Goal: Communication & Community: Answer question/provide support

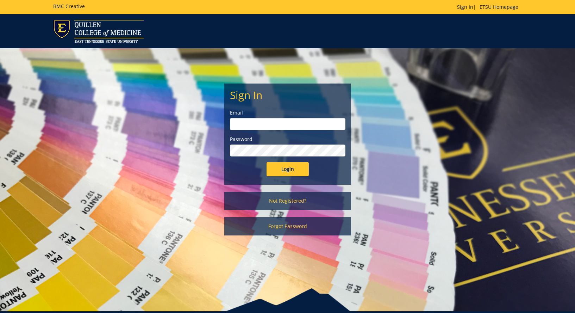
click at [307, 122] on input "email" at bounding box center [287, 124] width 115 height 12
type input "[EMAIL_ADDRESS][DOMAIN_NAME]"
click at [288, 173] on input "Login" at bounding box center [287, 169] width 42 height 14
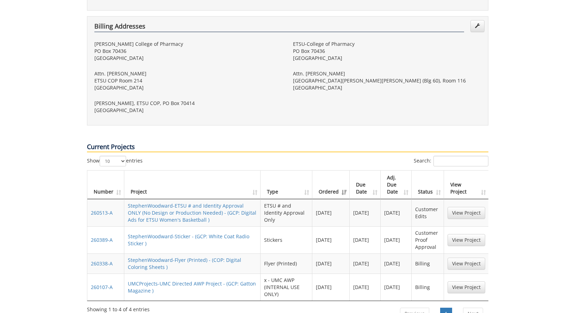
scroll to position [273, 0]
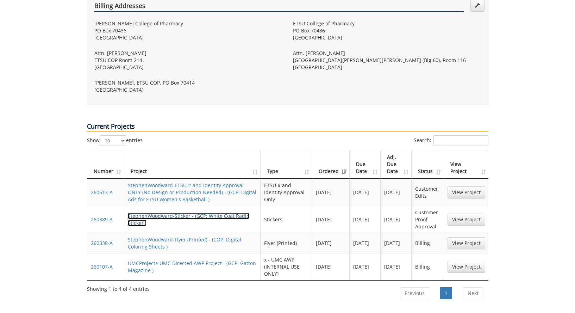
click at [232, 212] on link "StephenWoodward-Sticker - (GCP: White Coat Radio Sticker )" at bounding box center [188, 219] width 121 height 14
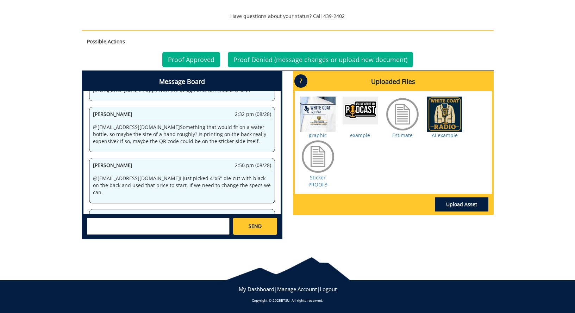
scroll to position [810, 0]
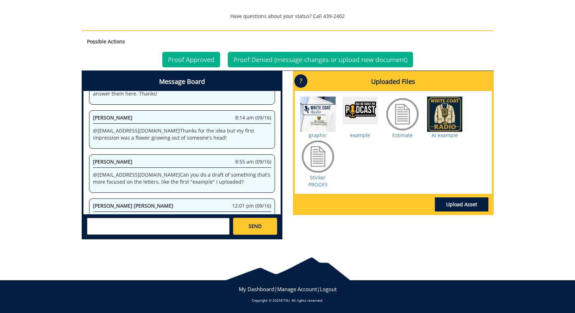
click at [175, 227] on textarea at bounding box center [158, 226] width 143 height 17
click at [171, 225] on textarea "@[EMAIL_ADDRESS][DOMAIN_NAME] Hi, see my previous comment. I'd like something v…" at bounding box center [158, 226] width 143 height 17
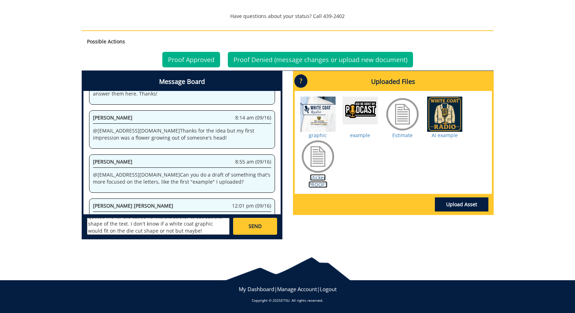
click at [312, 176] on link "Sticker PROOF3" at bounding box center [317, 181] width 19 height 14
click at [151, 223] on textarea "@[EMAIL_ADDRESS][DOMAIN_NAME] Hi, see my previous comment. I'd like something v…" at bounding box center [158, 226] width 143 height 17
click at [128, 230] on textarea "@[EMAIL_ADDRESS][DOMAIN_NAME] Hi, [PERSON_NAME], This feels more like a flyer t…" at bounding box center [158, 226] width 143 height 17
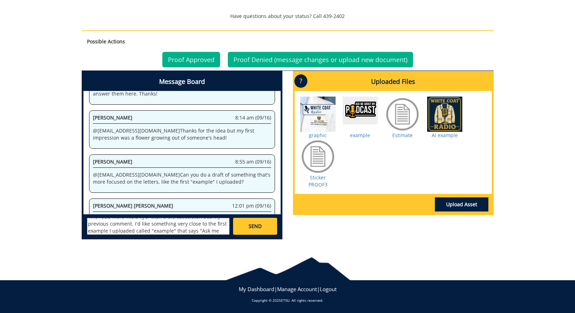
scroll to position [20, 0]
type textarea "@[EMAIL_ADDRESS][DOMAIN_NAME] Hi, [PERSON_NAME], This feels more like a flyer t…"
click at [468, 209] on link "Upload Asset" at bounding box center [462, 204] width 54 height 14
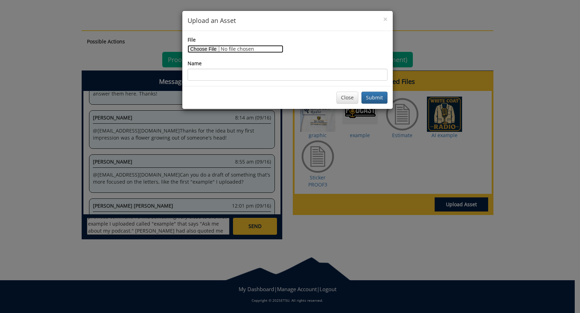
click at [198, 51] on input "File" at bounding box center [236, 49] width 96 height 8
type input "C:\fakepath\podcast sticker example 2.jpg"
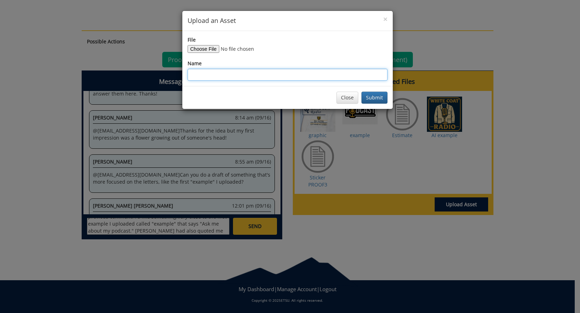
click at [352, 77] on input "Name" at bounding box center [288, 75] width 200 height 12
type input "example 2"
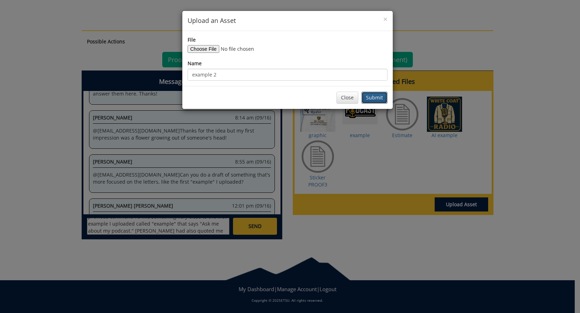
click at [373, 94] on button "Submit" at bounding box center [375, 98] width 26 height 12
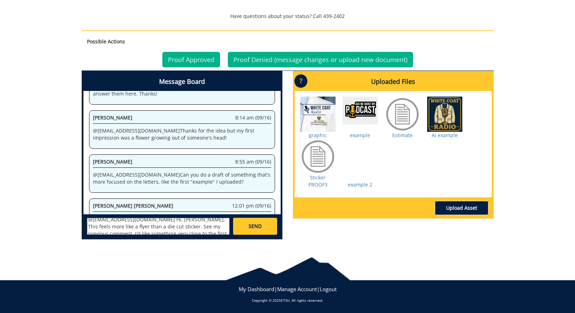
scroll to position [0, 0]
click at [179, 222] on textarea "@[EMAIL_ADDRESS][DOMAIN_NAME] Hi, [PERSON_NAME], This feels more like a flyer t…" at bounding box center [158, 226] width 143 height 17
drag, startPoint x: 131, startPoint y: 228, endPoint x: 115, endPoint y: 230, distance: 15.9
click at [115, 230] on textarea "@[EMAIL_ADDRESS][DOMAIN_NAME] Hi, [PERSON_NAME], This looks more like a flyer t…" at bounding box center [158, 226] width 143 height 17
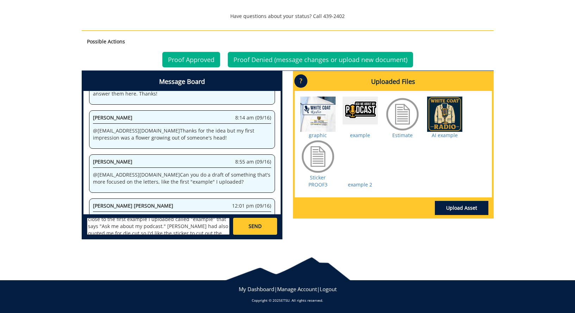
scroll to position [25, 0]
click at [111, 226] on textarea "@[EMAIL_ADDRESS][DOMAIN_NAME] Hi, [PERSON_NAME], This looks more like a flyer t…" at bounding box center [158, 226] width 143 height 17
drag, startPoint x: 156, startPoint y: 224, endPoint x: 140, endPoint y: 225, distance: 16.2
click at [140, 225] on textarea "@[EMAIL_ADDRESS][DOMAIN_NAME] Hi, [PERSON_NAME], This looks more like a flyer t…" at bounding box center [158, 226] width 143 height 17
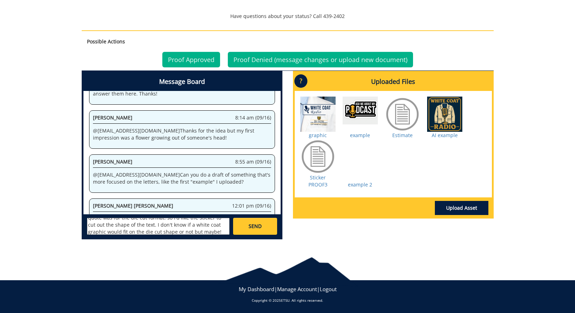
scroll to position [49, 0]
click at [150, 228] on textarea "@[EMAIL_ADDRESS][DOMAIN_NAME] Hi, [PERSON_NAME], This looks more like a flyer t…" at bounding box center [158, 226] width 143 height 17
type textarea "@[EMAIL_ADDRESS][DOMAIN_NAME] Hi, [PERSON_NAME], This looks more like a flyer t…"
click at [269, 221] on link "SEND" at bounding box center [255, 226] width 44 height 17
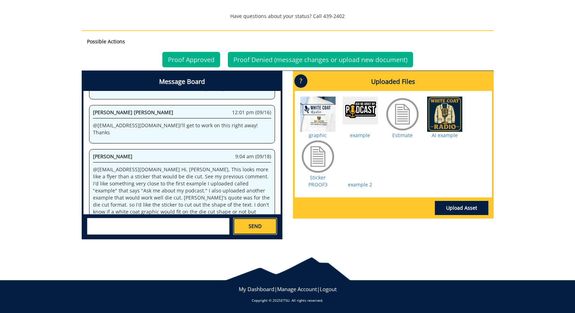
scroll to position [2945, 0]
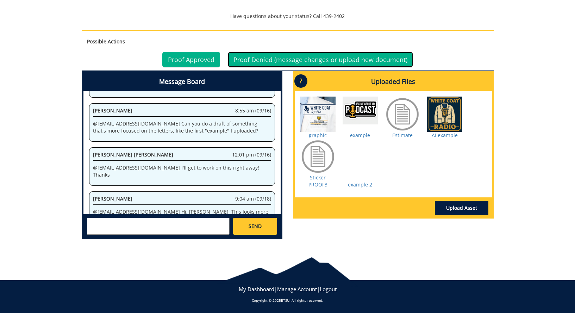
click at [317, 57] on link "Proof Denied (message changes or upload new document)" at bounding box center [320, 59] width 185 height 15
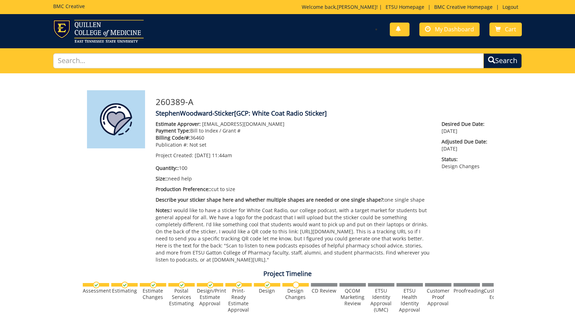
scroll to position [903, 0]
